Goal: Navigation & Orientation: Find specific page/section

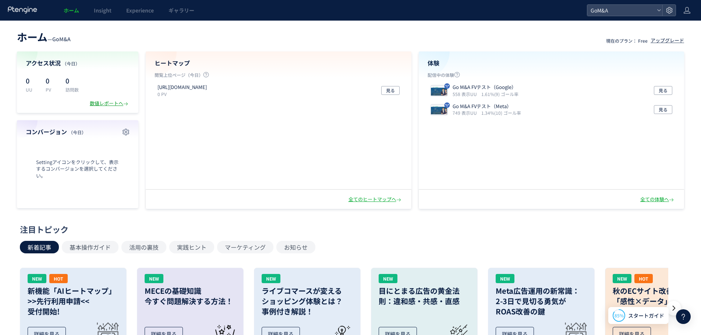
click at [101, 103] on div "数値レポートへ" at bounding box center [110, 103] width 40 height 7
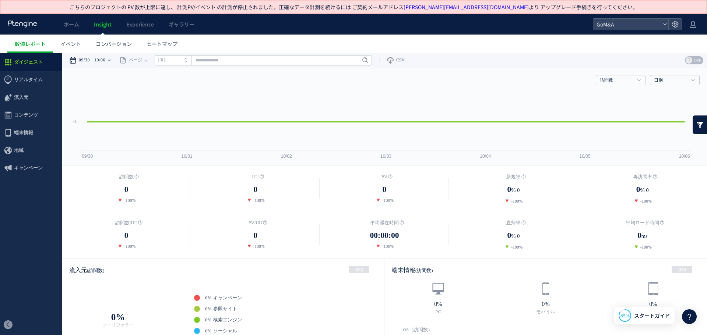
click at [105, 59] on time "10/06" at bounding box center [99, 60] width 11 height 15
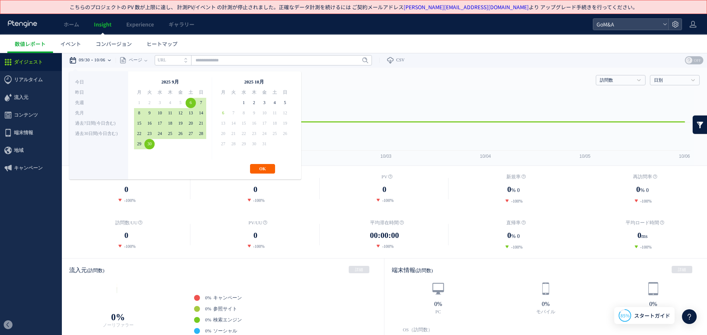
click at [254, 169] on button "OK" at bounding box center [262, 169] width 25 height 10
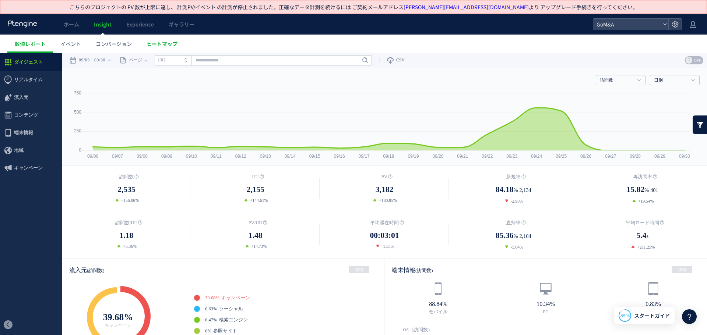
click at [147, 46] on span "ヒートマップ" at bounding box center [162, 43] width 31 height 7
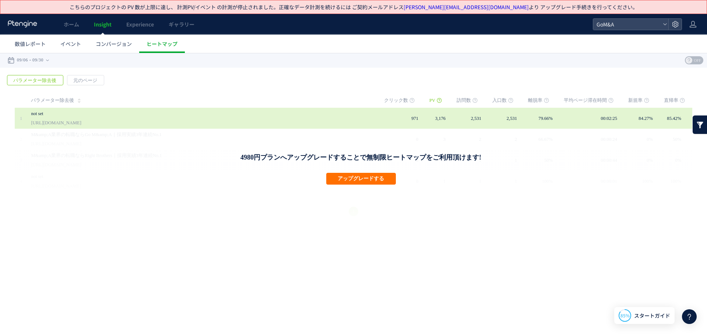
click at [63, 127] on div "not set [URL][DOMAIN_NAME]" at bounding box center [202, 118] width 343 height 21
